Goal: Task Accomplishment & Management: Complete application form

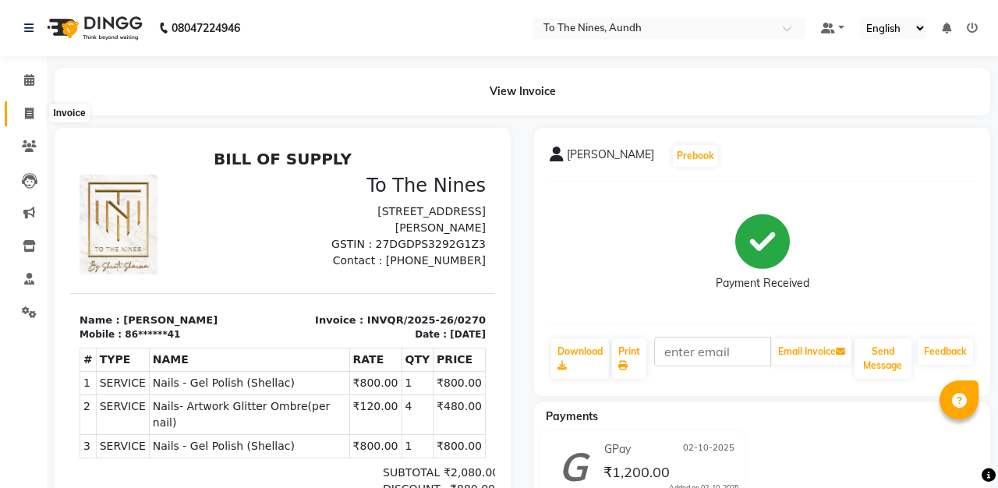
click at [27, 115] on icon at bounding box center [29, 114] width 9 height 12
select select "service"
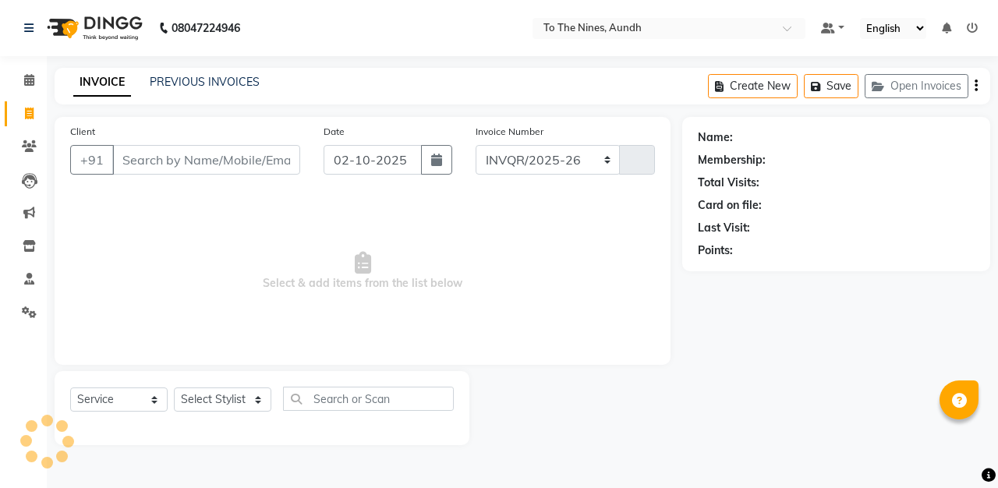
select select "614"
type input "0323"
click at [261, 400] on select "Select Stylist [PERSON_NAME] client Nandini Nano [PERSON_NAME] Reception [PERSO…" at bounding box center [222, 399] width 97 height 24
select select "67064"
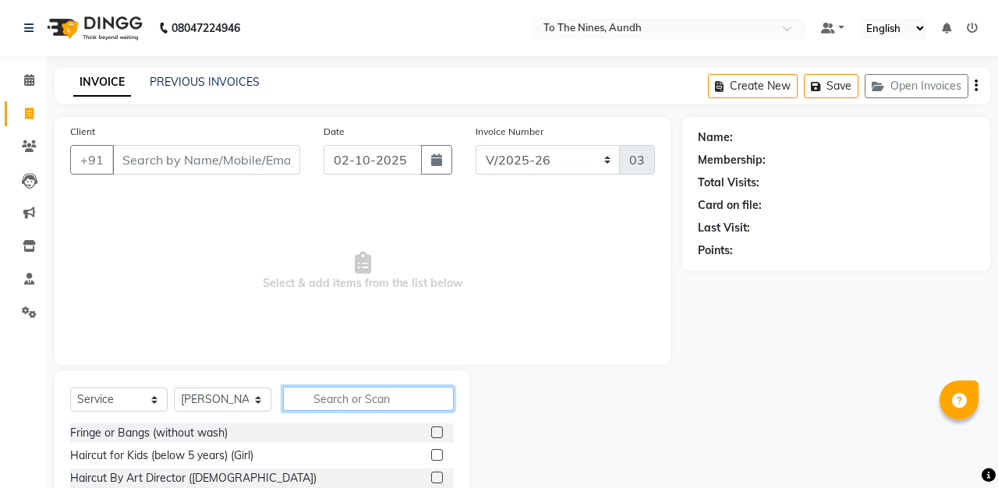
click at [351, 401] on input "text" at bounding box center [368, 399] width 171 height 24
type input "2 in"
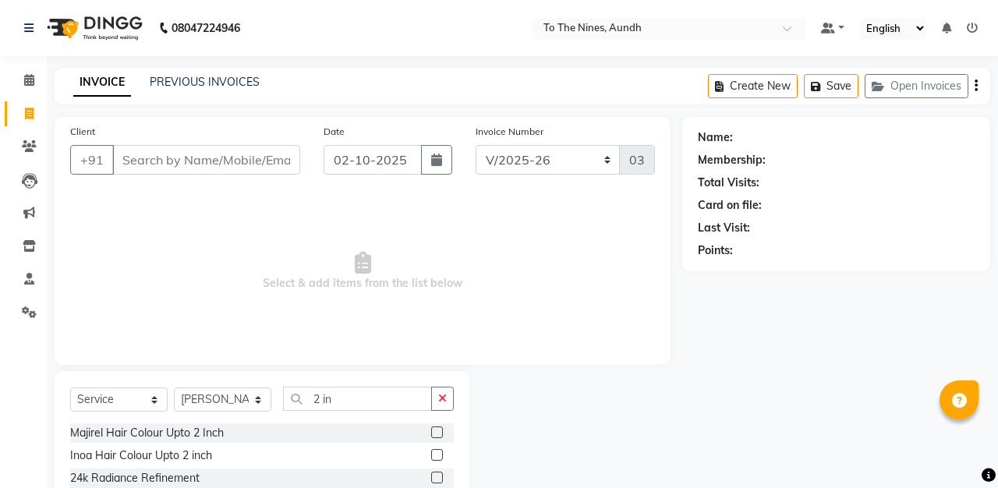
click at [438, 457] on label at bounding box center [437, 455] width 12 height 12
click at [438, 457] on input "checkbox" at bounding box center [436, 456] width 10 height 10
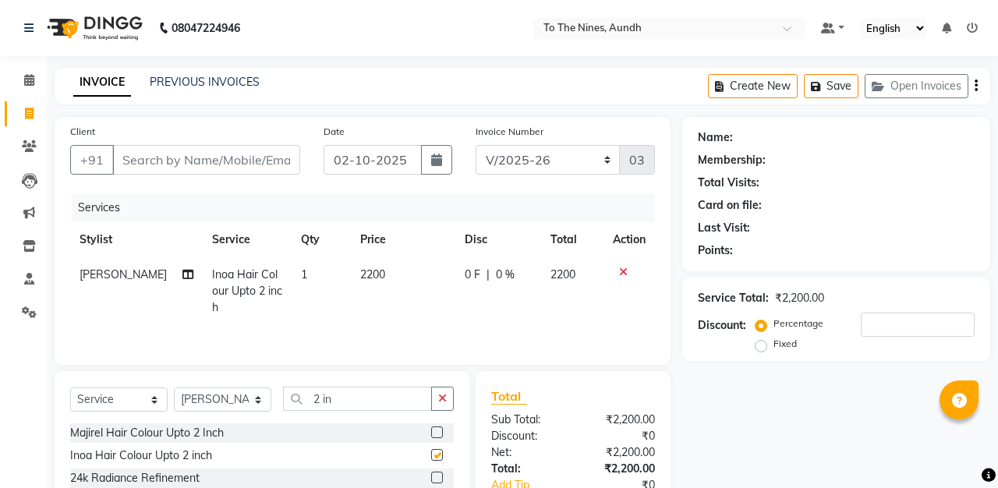
checkbox input "false"
click at [466, 274] on span "0 F" at bounding box center [473, 275] width 16 height 16
select select "67064"
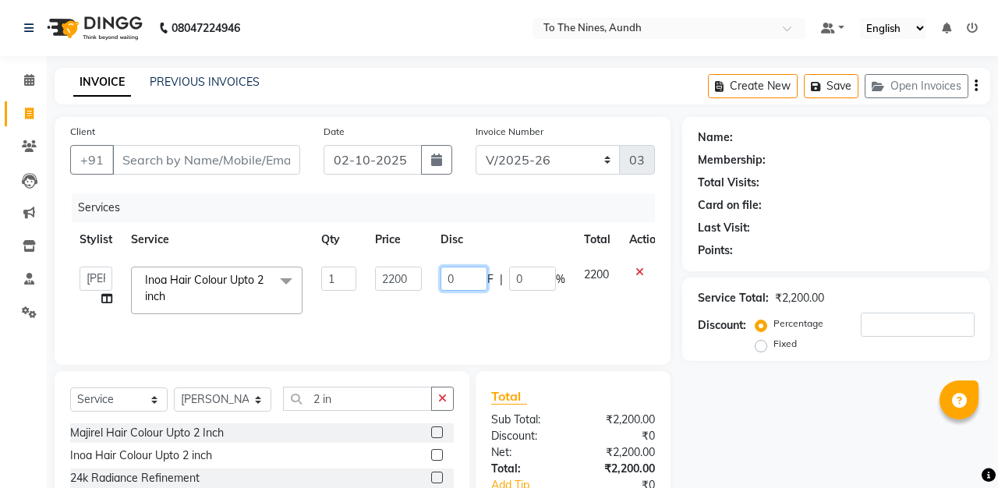
click at [466, 274] on input "0" at bounding box center [463, 279] width 47 height 24
type input "700"
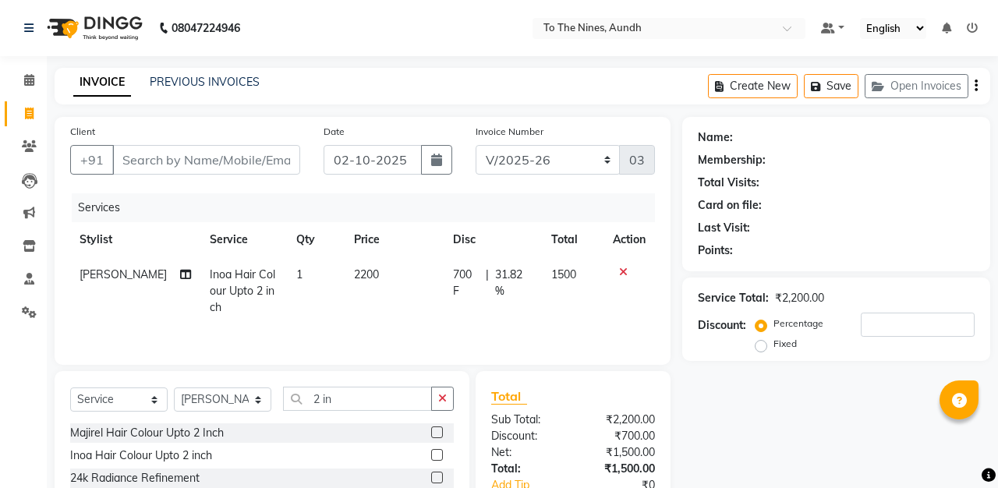
click at [489, 205] on div "Services" at bounding box center [369, 207] width 595 height 29
select select "59105"
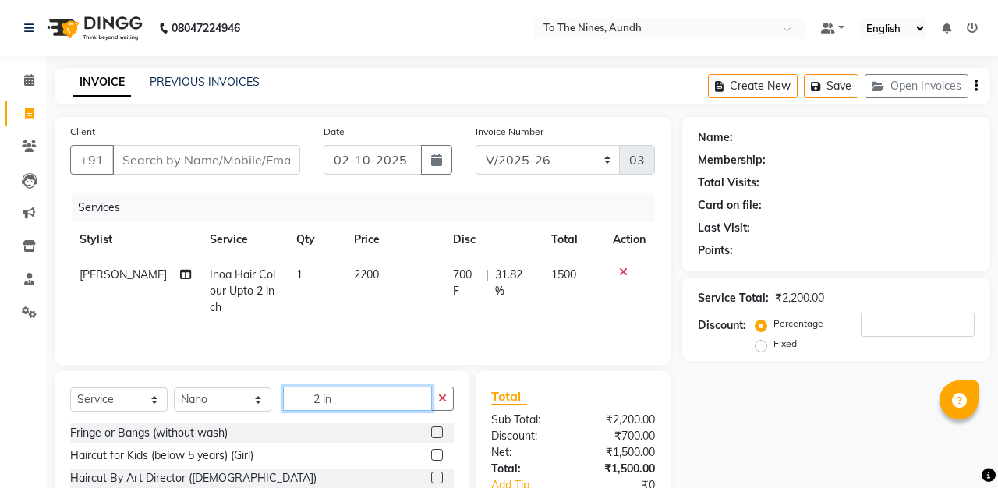
click at [376, 397] on input "2 in" at bounding box center [357, 399] width 149 height 24
type input "2"
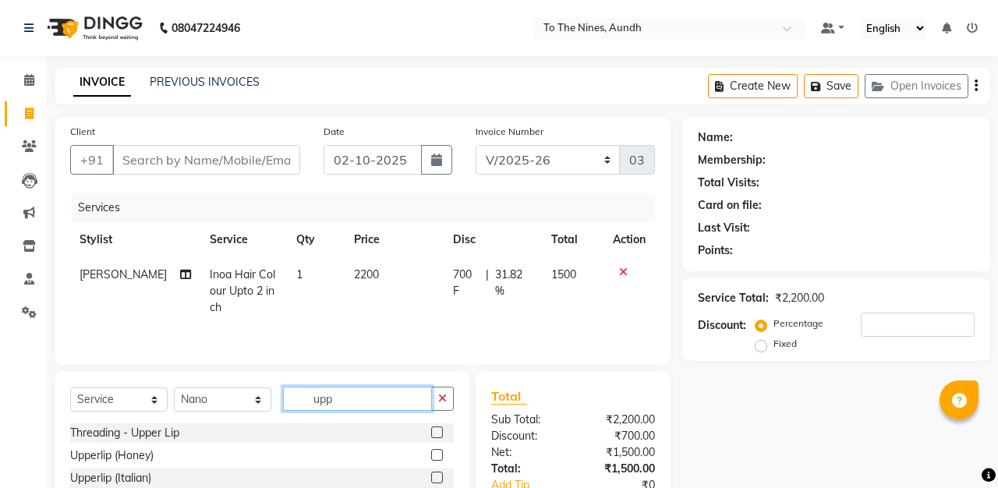
type input "upp"
click at [436, 431] on label at bounding box center [437, 432] width 12 height 12
click at [436, 431] on input "checkbox" at bounding box center [436, 433] width 10 height 10
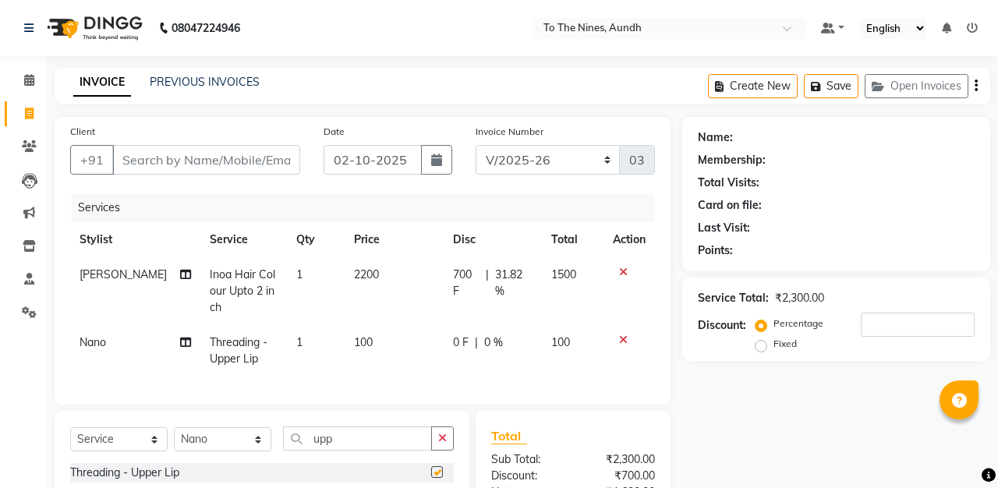
checkbox input "false"
click at [266, 164] on input "Client" at bounding box center [206, 160] width 188 height 30
type input "9"
type input "0"
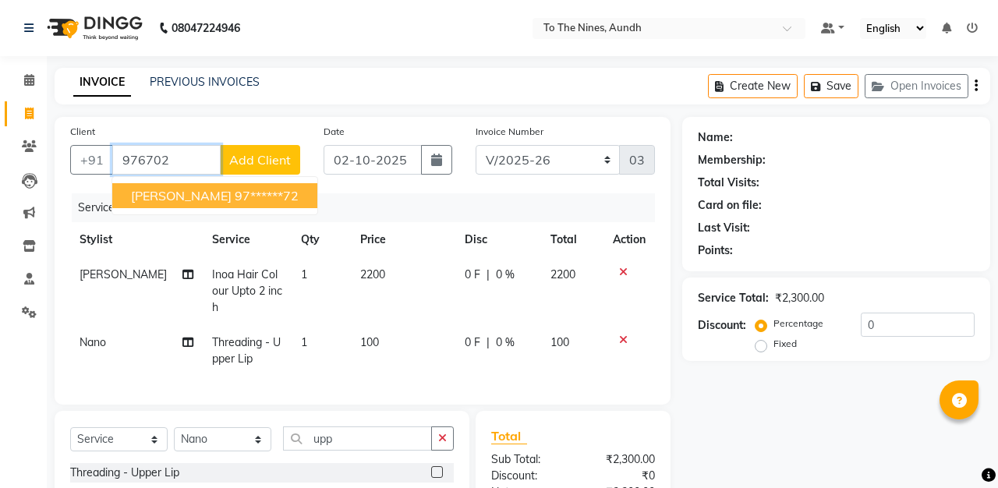
click at [242, 197] on ngb-highlight "97******72" at bounding box center [267, 196] width 64 height 16
type input "97******72"
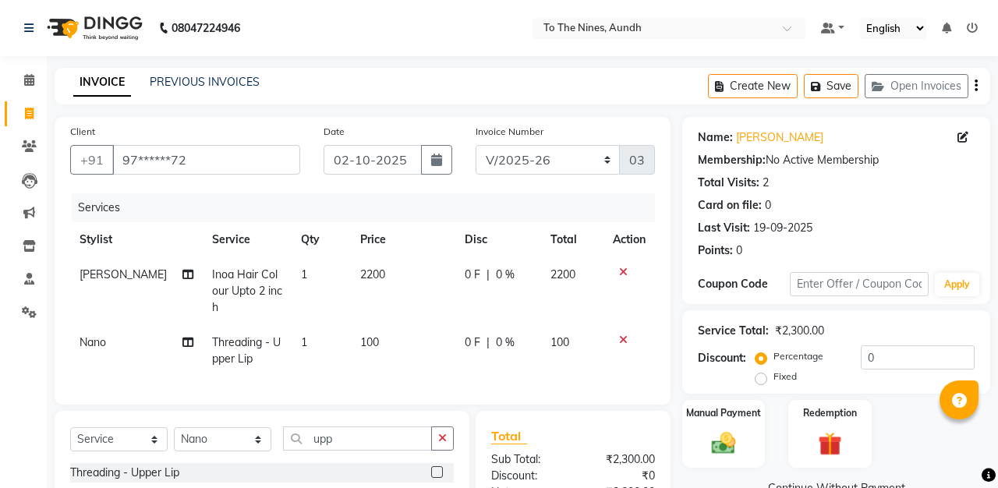
click at [471, 278] on span "0 F" at bounding box center [473, 275] width 16 height 16
select select "67064"
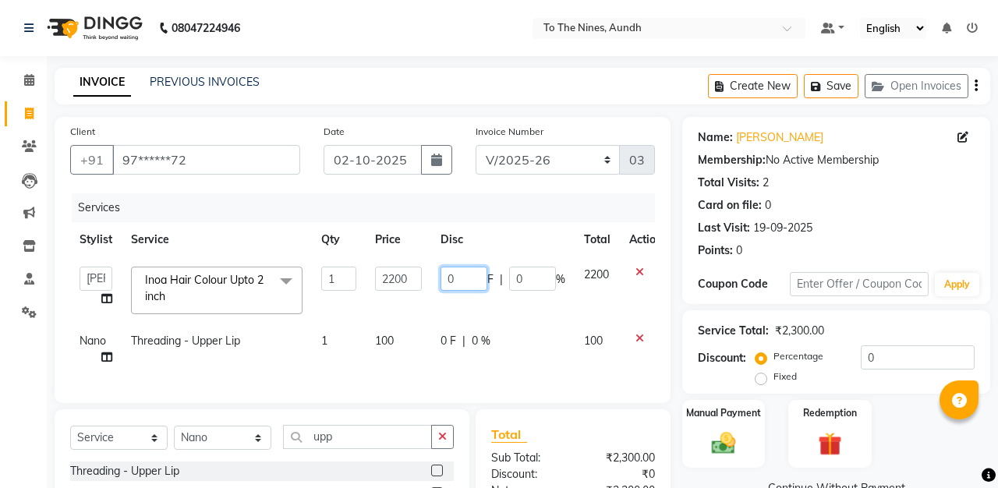
click at [471, 278] on input "0" at bounding box center [463, 279] width 47 height 24
type input "700"
click at [497, 182] on div "Invoice Number INVQR/2025-26 INVCASH/2025-26 V/2025 V/[PHONE_NUMBER]" at bounding box center [565, 155] width 203 height 64
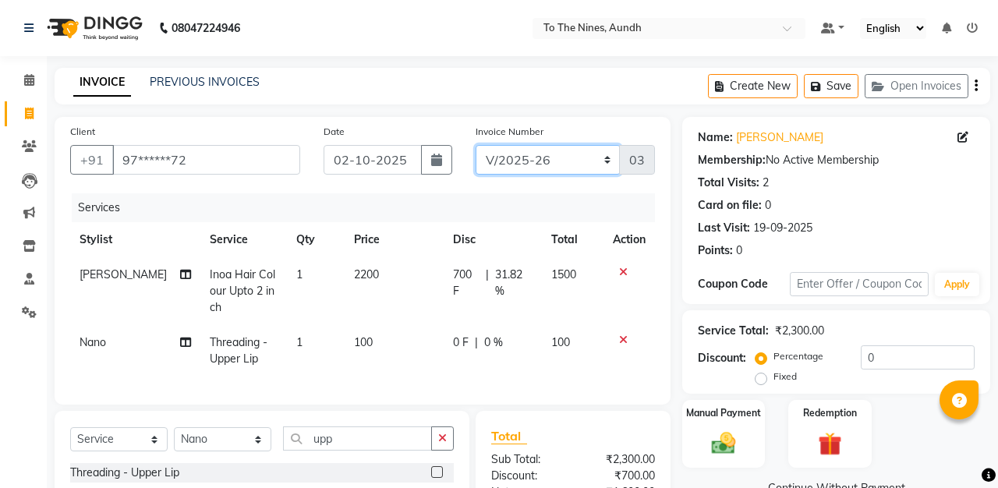
select select "4339"
type input "0195"
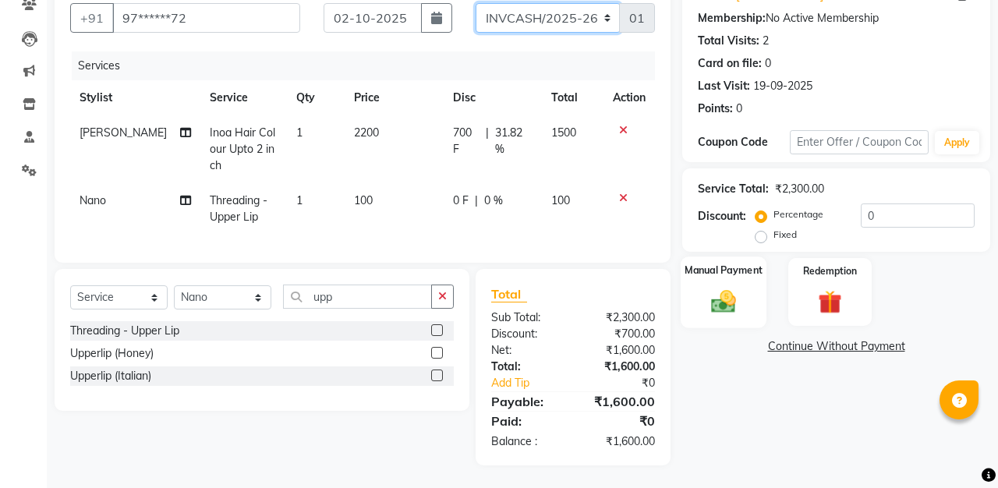
scroll to position [126, 0]
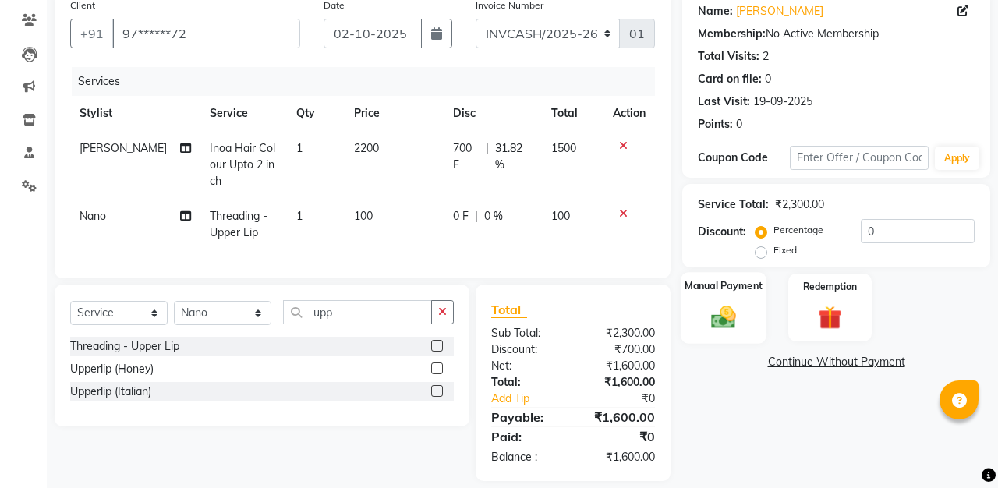
click at [719, 310] on img at bounding box center [723, 316] width 41 height 29
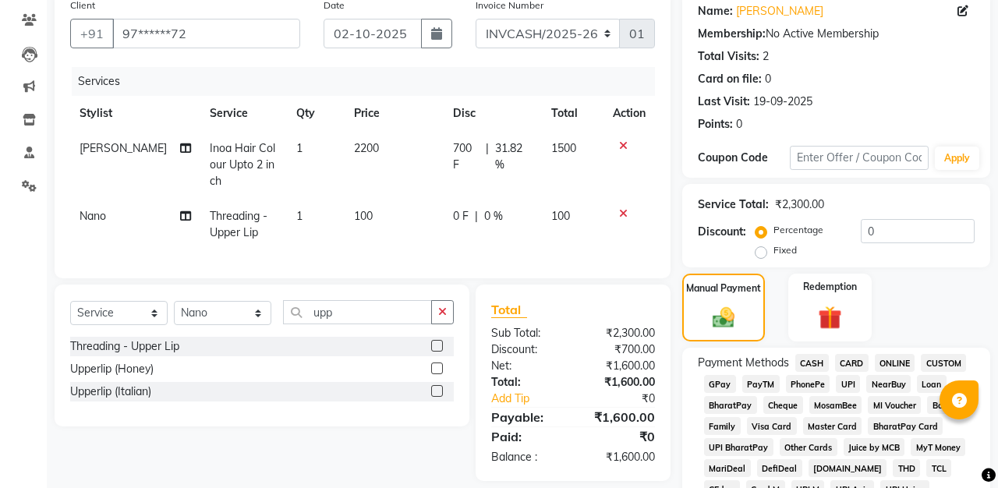
click at [815, 359] on span "CASH" at bounding box center [812, 363] width 34 height 18
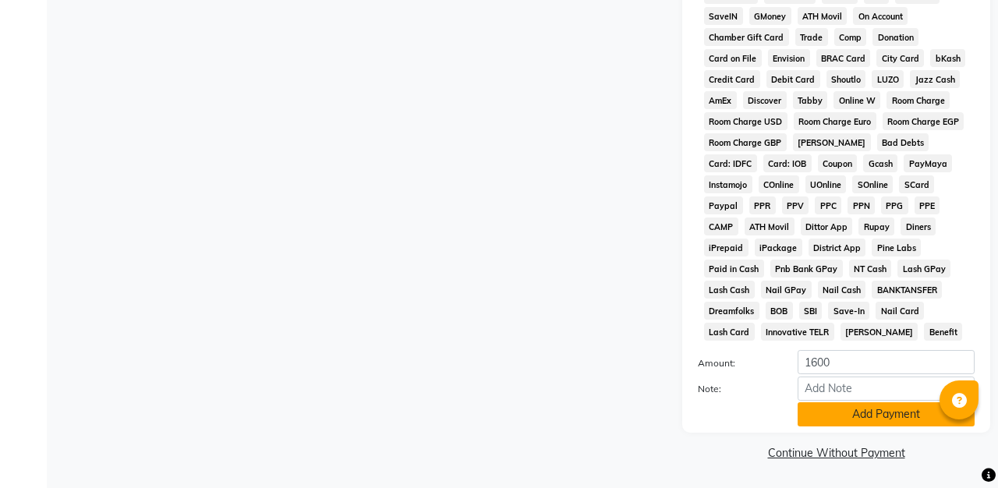
scroll to position [683, 0]
click at [851, 409] on button "Add Payment" at bounding box center [885, 415] width 177 height 24
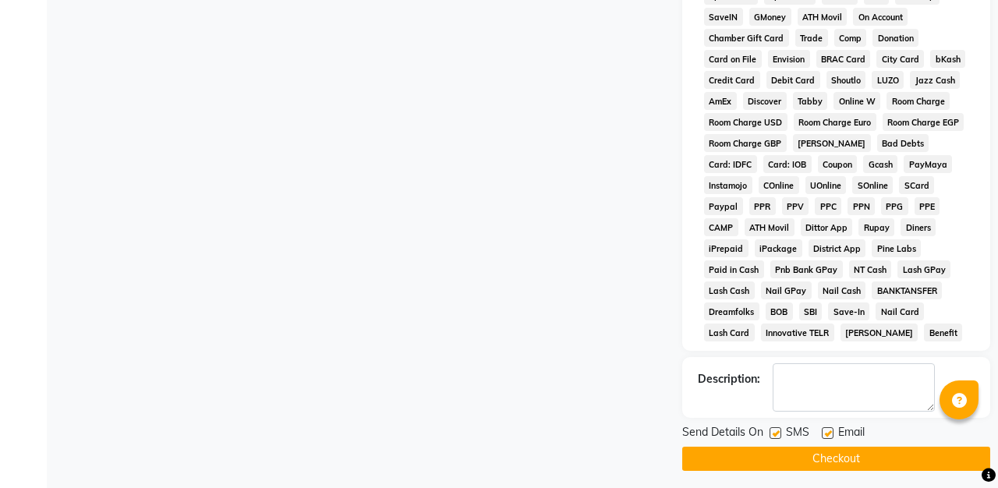
click at [878, 449] on button "Checkout" at bounding box center [836, 459] width 308 height 24
